Goal: Find specific page/section: Find specific page/section

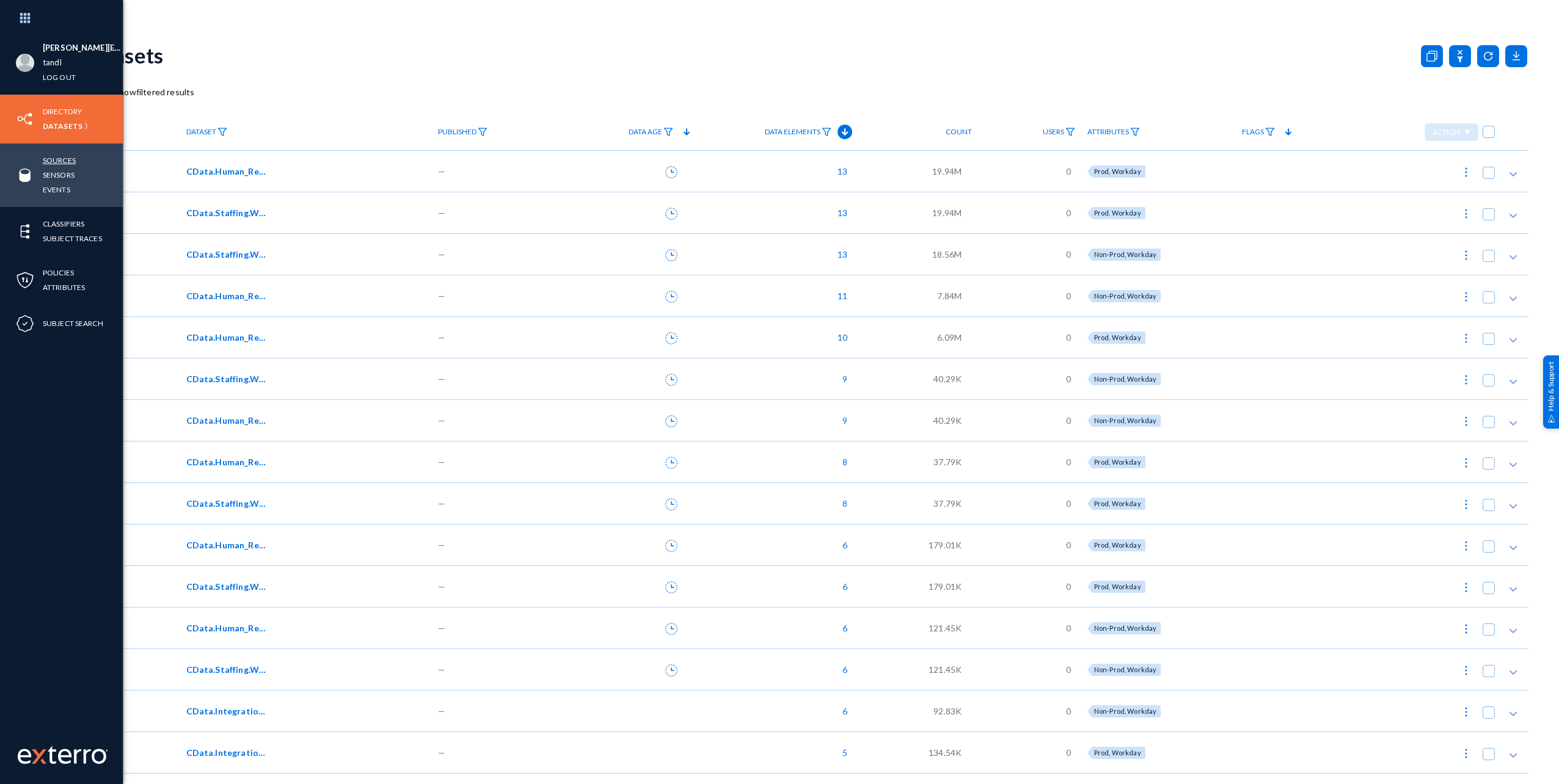
click at [58, 158] on link "Sources" at bounding box center [59, 160] width 33 height 14
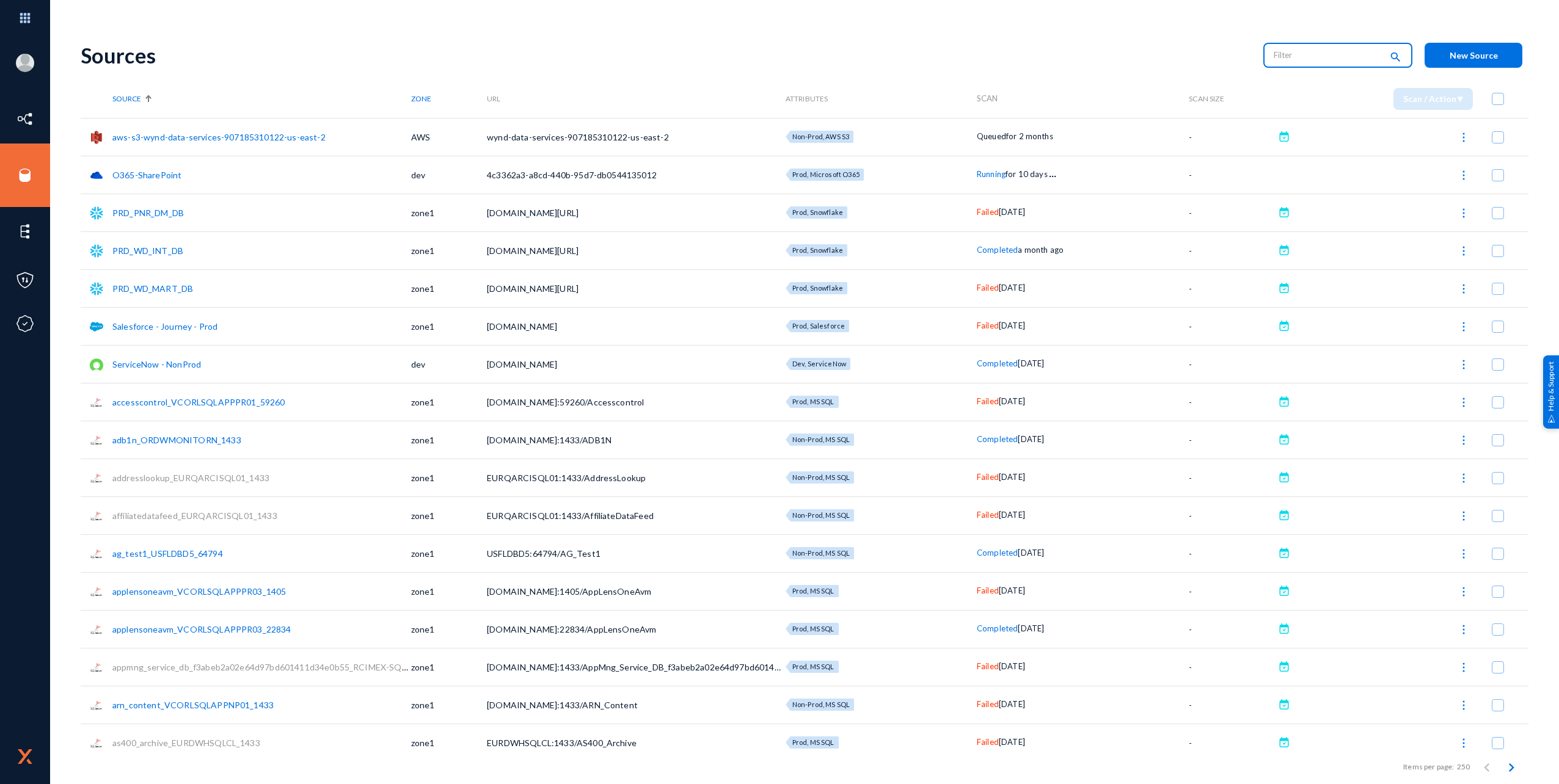
click at [1294, 56] on input "text" at bounding box center [1328, 54] width 108 height 18
type input "Running"
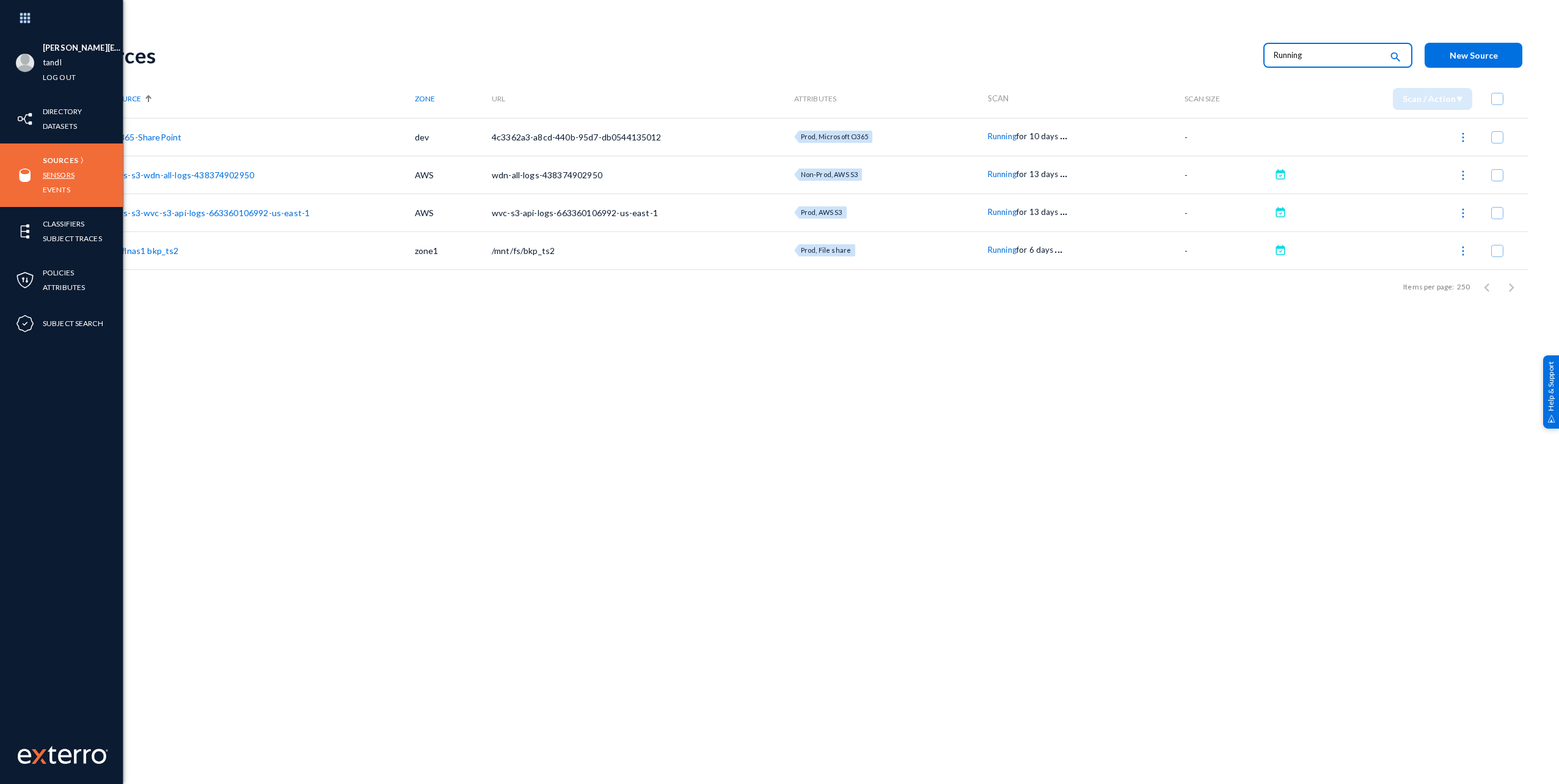
click at [58, 174] on link "Sensors" at bounding box center [59, 175] width 32 height 14
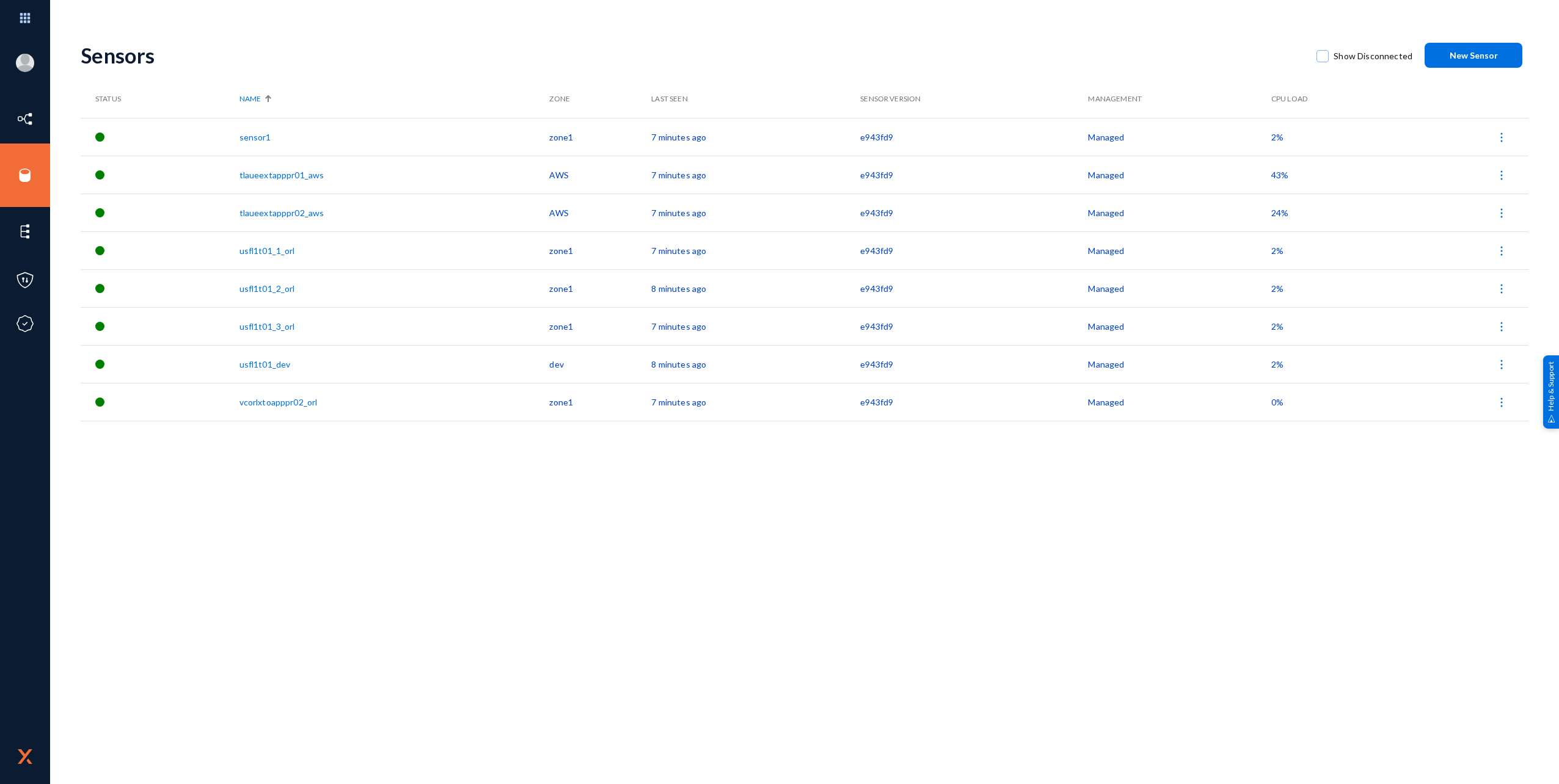
click at [368, 515] on div "Sensors Show Disconnected New Sensor Status Name Zone Last Seen Sensor Version …" at bounding box center [804, 407] width 1448 height 754
